Goal: Check status: Check status

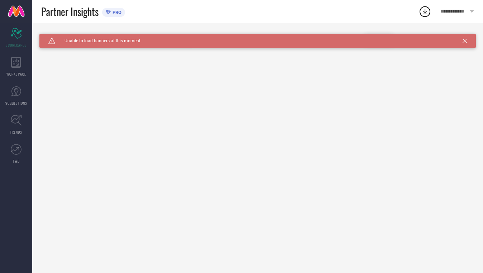
type input "All"
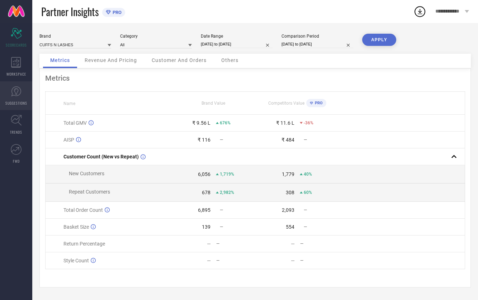
click at [17, 106] on link "SUGGESTIONS" at bounding box center [16, 95] width 32 height 29
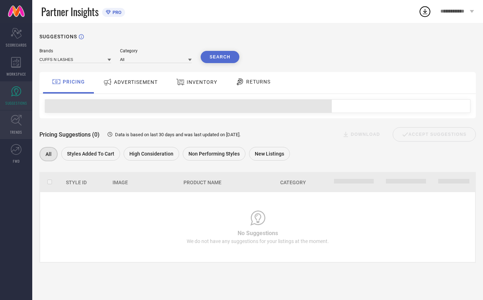
click at [16, 119] on icon at bounding box center [16, 120] width 11 height 11
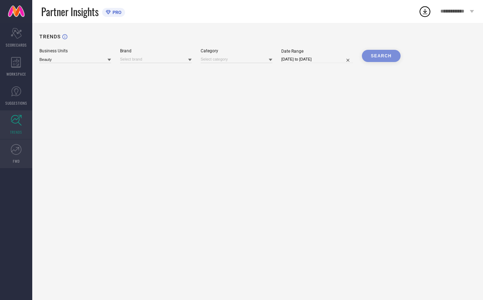
click at [14, 162] on span "FWD" at bounding box center [16, 160] width 7 height 5
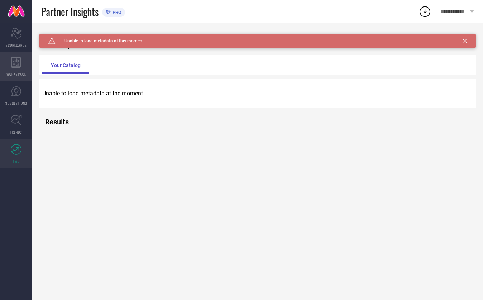
click at [16, 63] on icon at bounding box center [16, 62] width 10 height 11
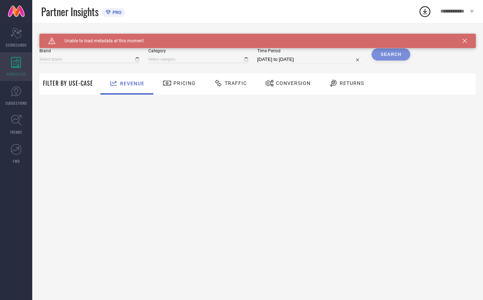
type input "CUFFS N LASHES"
type input "All"
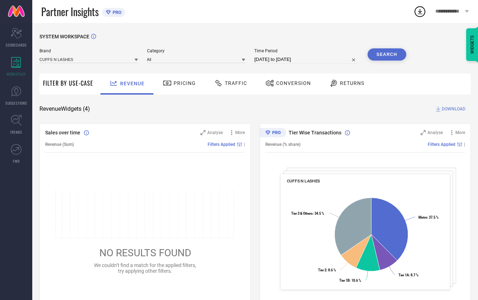
click at [170, 87] on icon at bounding box center [167, 83] width 9 height 9
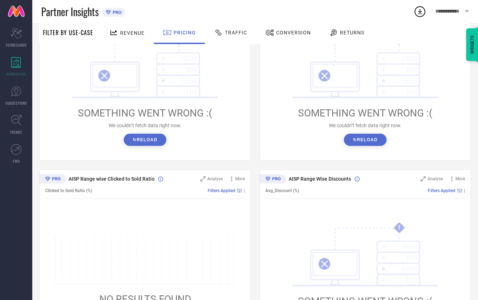
scroll to position [143, 0]
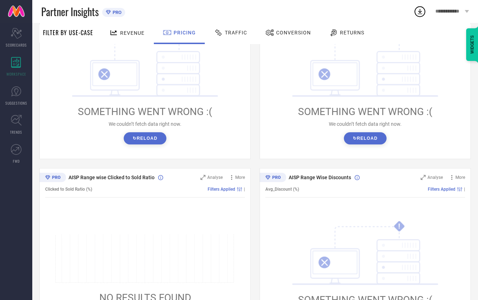
click at [370, 144] on button "↻ Reload" at bounding box center [365, 138] width 43 height 12
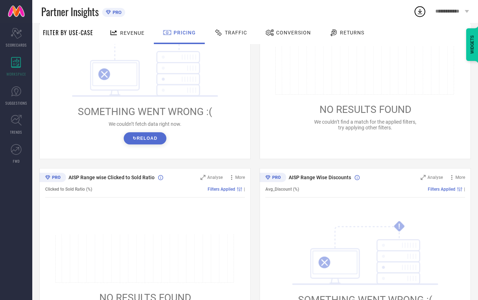
click at [144, 144] on button "↻ Reload" at bounding box center [145, 138] width 43 height 12
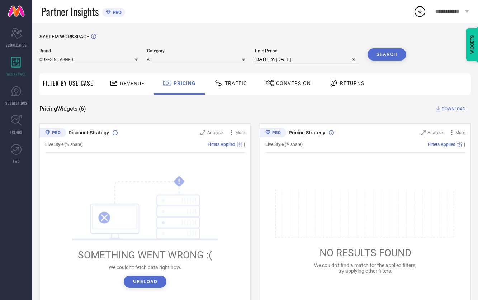
click at [226, 88] on div "Traffic" at bounding box center [230, 83] width 37 height 12
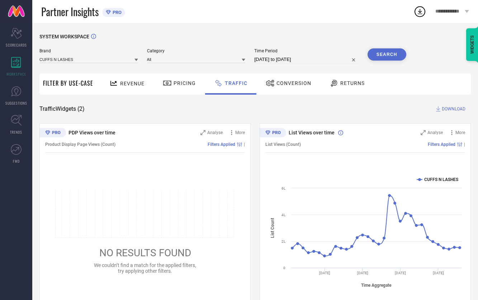
click at [294, 86] on span "Conversion" at bounding box center [293, 83] width 35 height 6
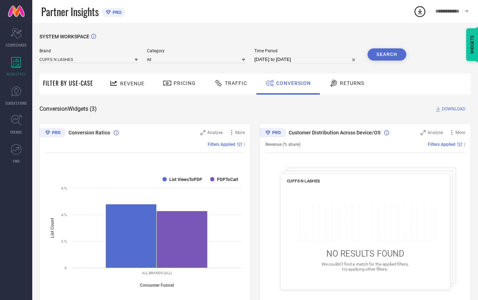
click at [354, 88] on div "Returns" at bounding box center [346, 83] width 39 height 12
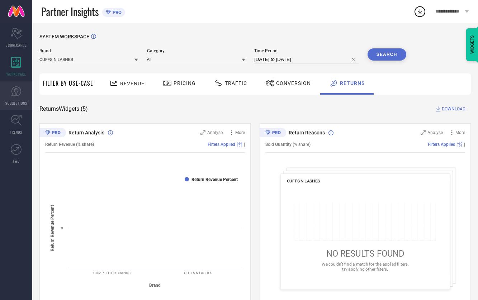
click at [16, 96] on icon at bounding box center [16, 91] width 11 height 11
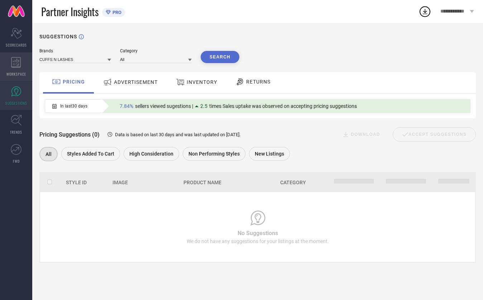
click at [16, 62] on icon at bounding box center [16, 62] width 10 height 11
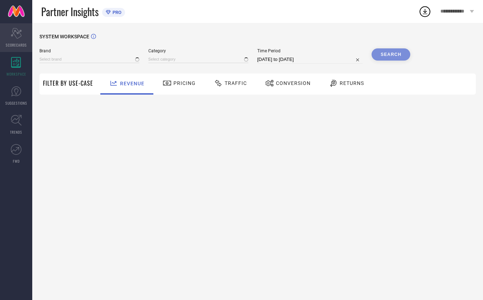
type input "CUFFS N LASHES"
type input "All"
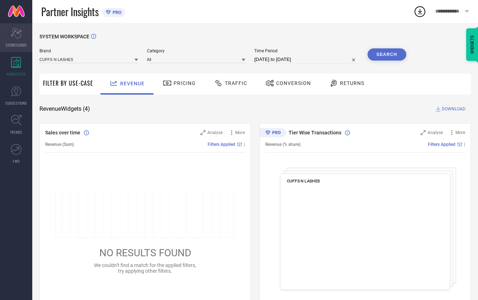
click at [15, 37] on icon "Scorecard" at bounding box center [16, 33] width 11 height 11
